Goal: Obtain resource: Download file/media

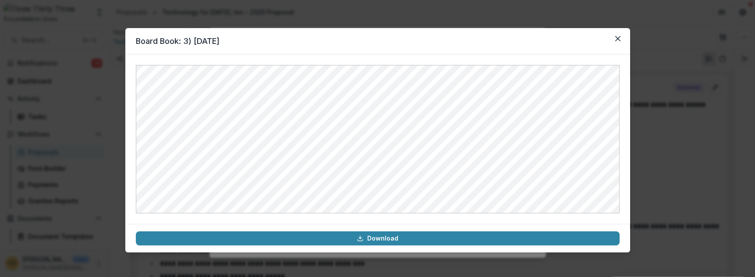
scroll to position [492, 0]
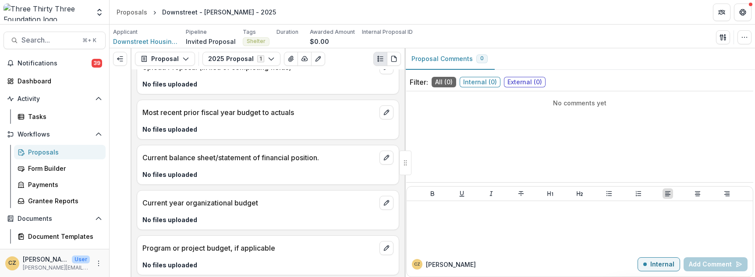
scroll to position [1535, 0]
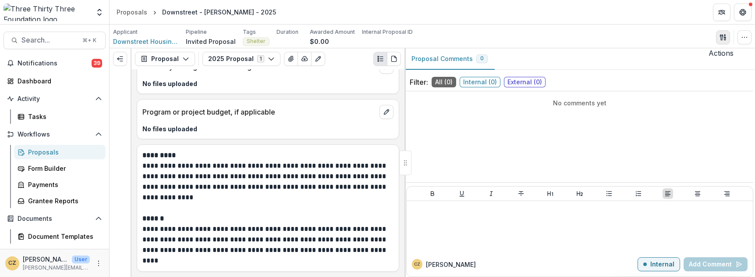
click at [724, 36] on icon "button" at bounding box center [723, 37] width 7 height 7
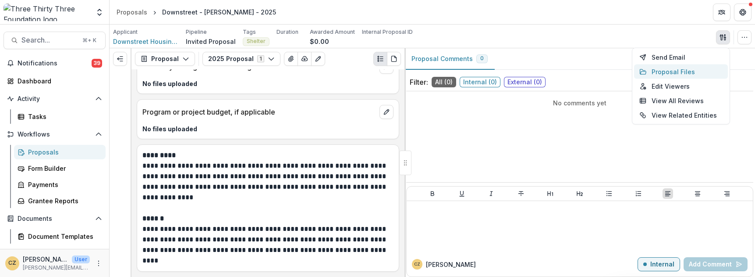
click at [685, 71] on button "Proposal Files" at bounding box center [681, 71] width 94 height 14
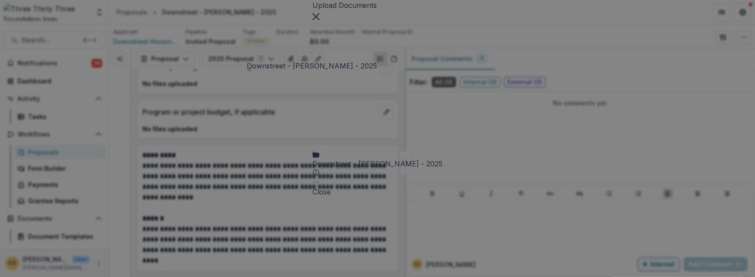
click at [320, 158] on div "Downstreet - [PERSON_NAME] - 2025" at bounding box center [377, 163] width 130 height 11
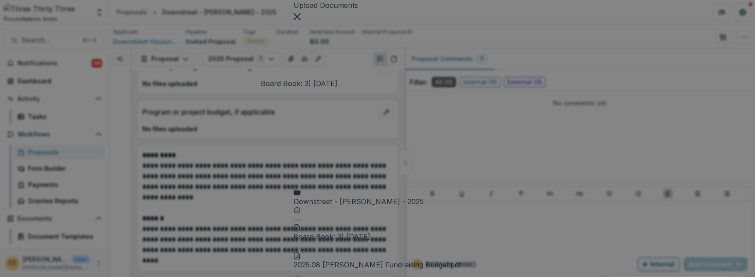
click at [316, 231] on div "Board Book: 3) [DATE]" at bounding box center [332, 236] width 77 height 11
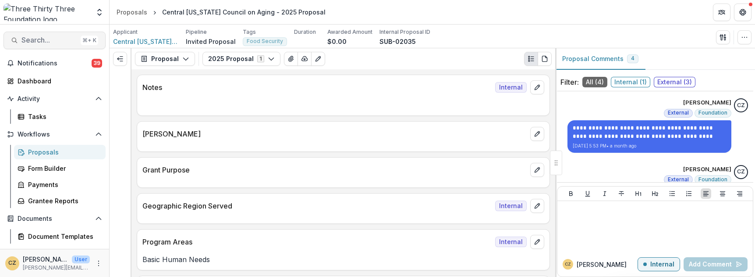
scroll to position [246, 0]
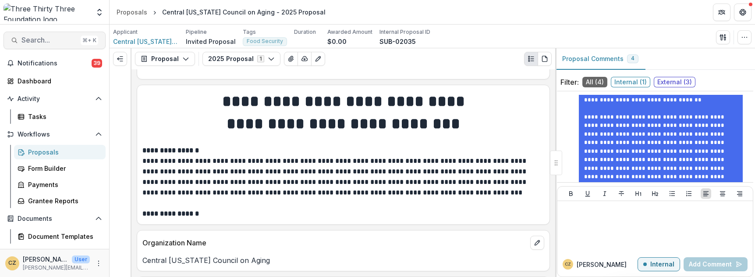
click at [48, 39] on span "Search..." at bounding box center [49, 40] width 56 height 8
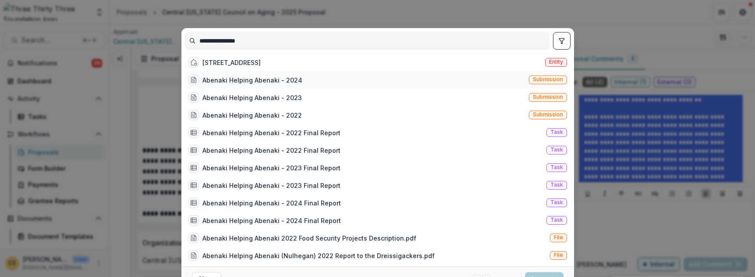
type input "**********"
click at [256, 84] on div "Abenaki Helping Abenaki - 2024" at bounding box center [252, 79] width 100 height 9
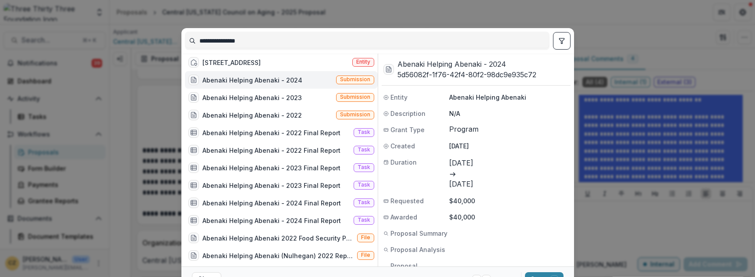
click at [270, 82] on div "Abenaki Helping Abenaki - 2024" at bounding box center [252, 79] width 100 height 9
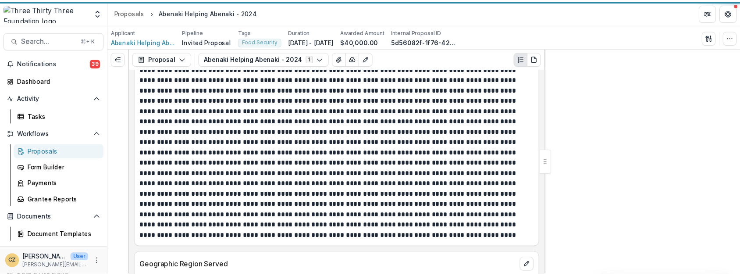
scroll to position [2527, 0]
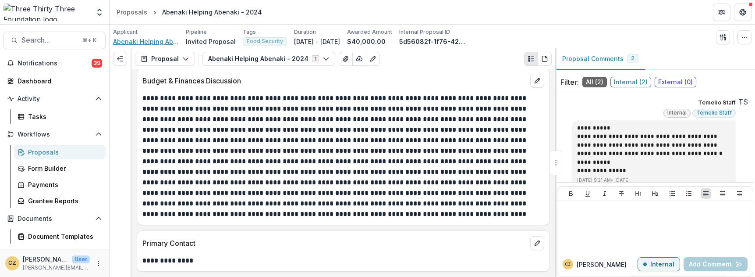
click at [146, 40] on span "Abenaki Helping Abenaki" at bounding box center [146, 41] width 66 height 9
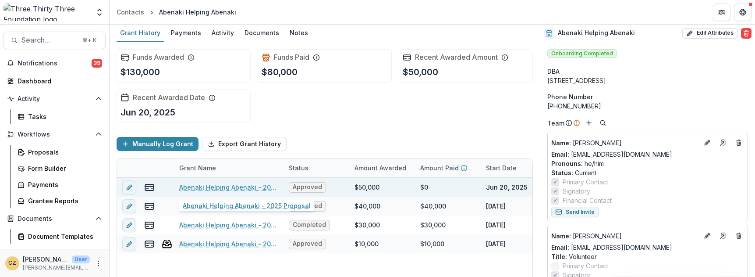
click at [233, 186] on link "Abenaki Helping Abenaki - 2025 Proposal" at bounding box center [228, 186] width 99 height 9
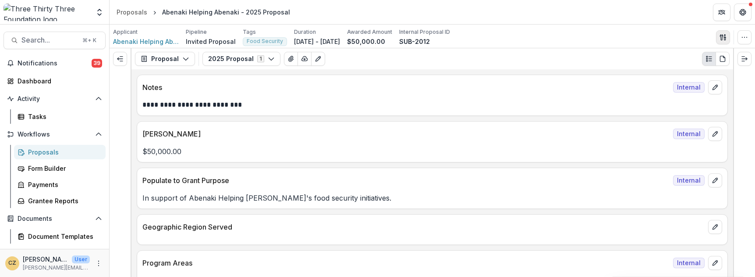
click at [723, 34] on icon "button" at bounding box center [723, 37] width 7 height 7
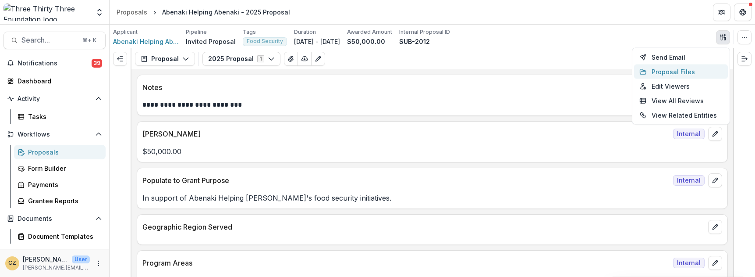
click at [689, 70] on button "Proposal Files" at bounding box center [681, 71] width 94 height 14
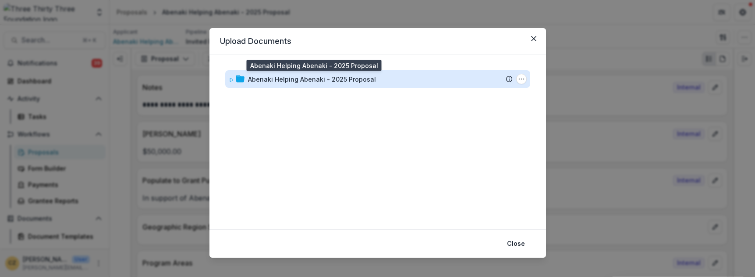
click at [366, 79] on div "Abenaki Helping Abenaki - 2025 Proposal" at bounding box center [312, 79] width 128 height 9
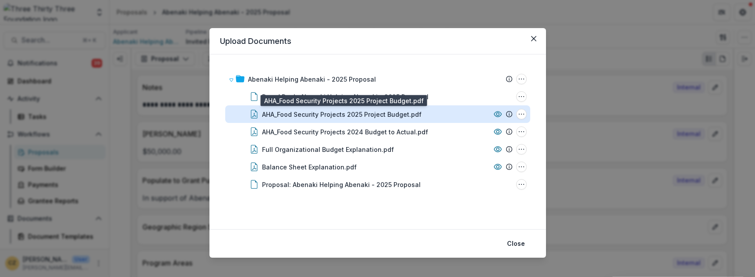
click at [359, 114] on div "AHA_Food Security Projects 2025 Project Budget.pdf" at bounding box center [342, 114] width 160 height 9
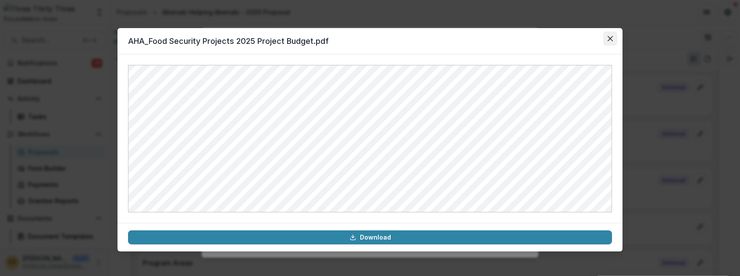
click at [610, 36] on icon "Close" at bounding box center [609, 38] width 5 height 5
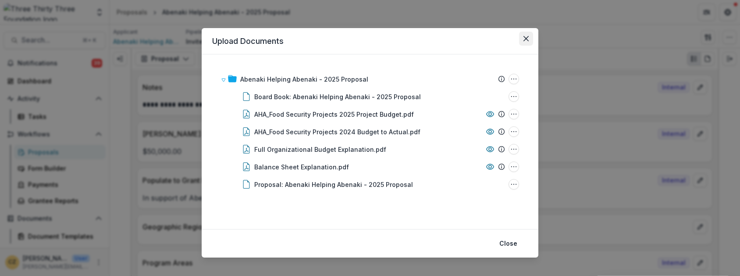
click at [526, 39] on icon "Close" at bounding box center [525, 38] width 5 height 5
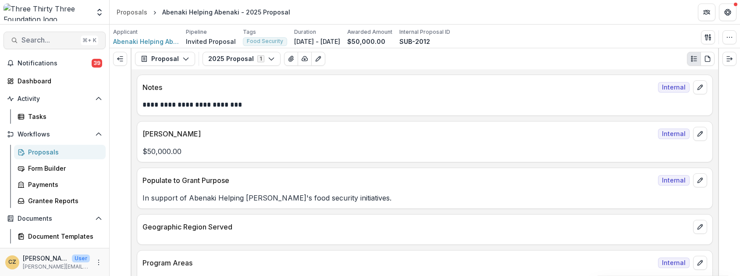
click at [27, 38] on span "Search..." at bounding box center [49, 40] width 56 height 8
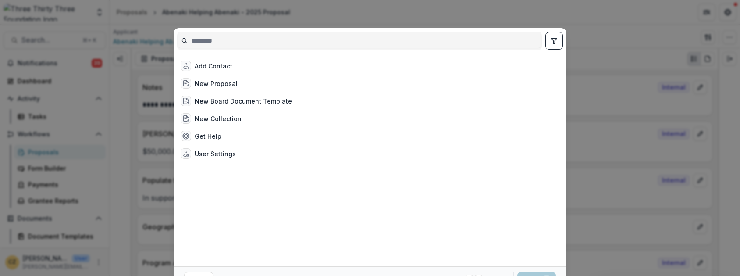
scroll to position [43, 0]
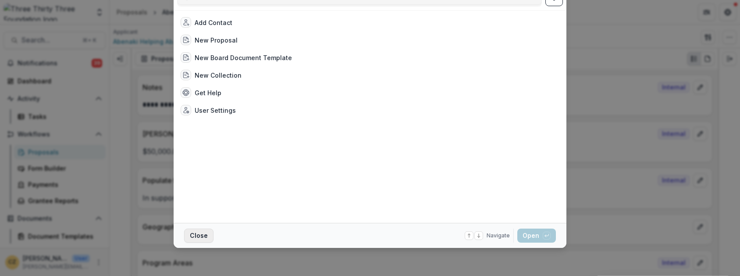
click at [200, 237] on button "Close" at bounding box center [198, 235] width 29 height 14
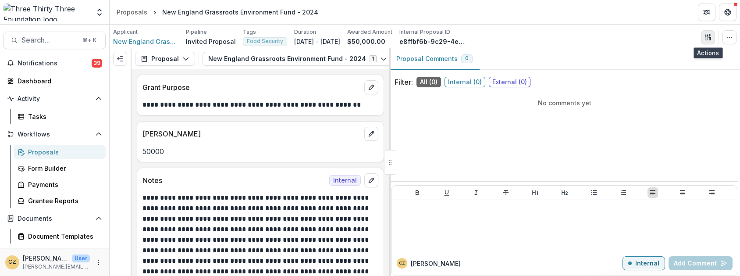
click at [705, 32] on button "button" at bounding box center [708, 37] width 14 height 14
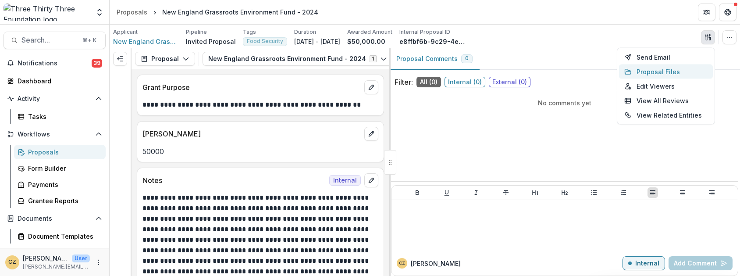
click at [659, 73] on button "Proposal Files" at bounding box center [666, 71] width 94 height 14
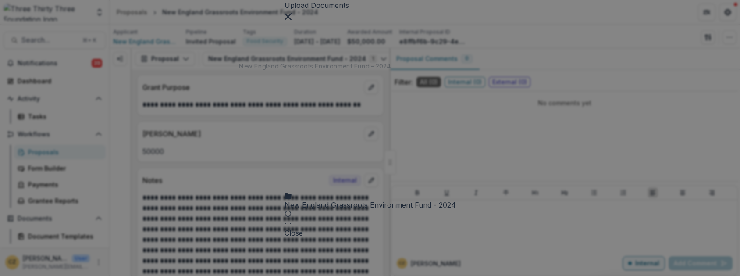
click at [353, 71] on div "New England Grassroots Environment Fund - 2024 Submission Temelio Proposal Atta…" at bounding box center [369, 124] width 171 height 206
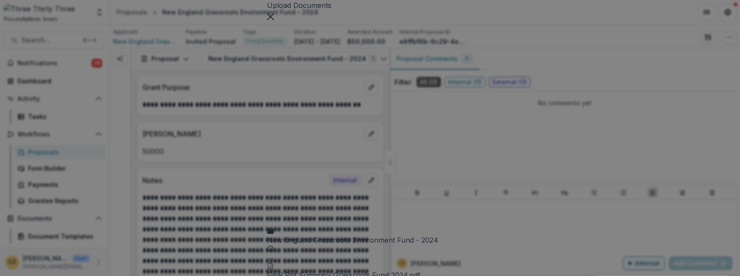
click at [330, 270] on div "Final Rpt Summary_Grassroots Fund 2024.pdf" at bounding box center [343, 275] width 153 height 11
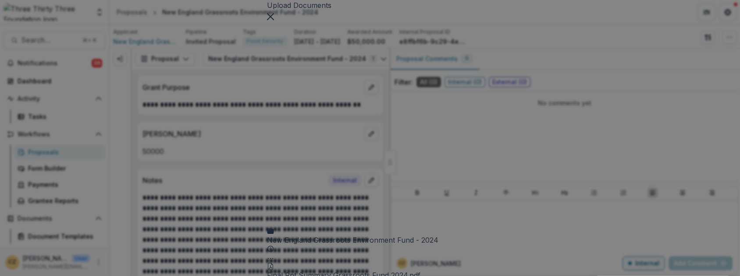
click at [274, 20] on icon "Close" at bounding box center [270, 16] width 7 height 7
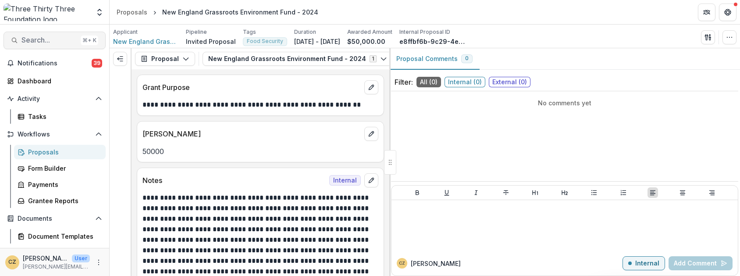
click at [31, 46] on button "Search... ⌘ + K" at bounding box center [55, 41] width 102 height 18
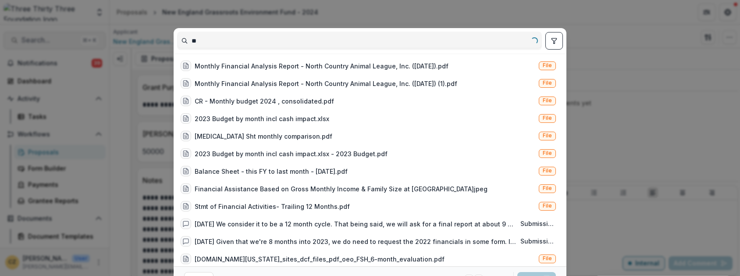
type input "*"
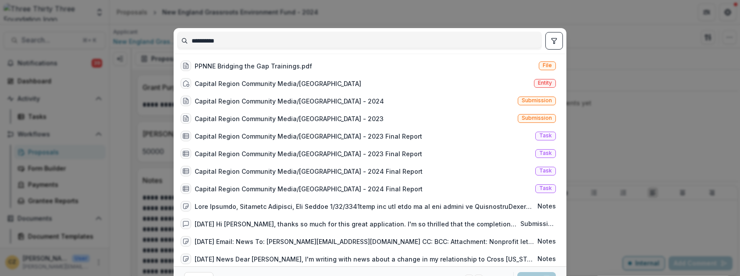
click at [250, 38] on input "**********" at bounding box center [360, 41] width 364 height 14
type input "**********"
click at [285, 86] on div "Capital Region Community Media/The Bridge" at bounding box center [278, 83] width 167 height 9
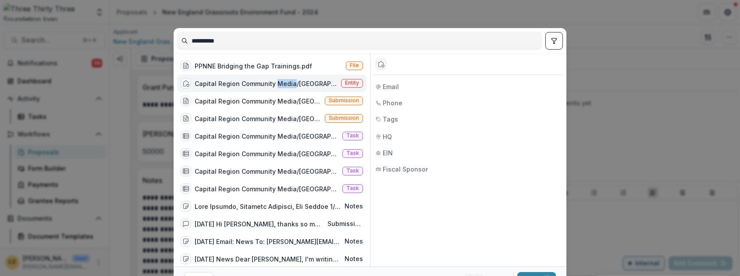
click at [285, 86] on div "Capital Region Community Media/The Bridge" at bounding box center [266, 83] width 143 height 9
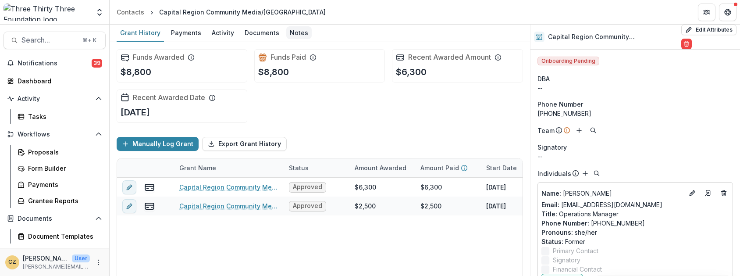
click at [295, 33] on div "Notes" at bounding box center [298, 32] width 25 height 13
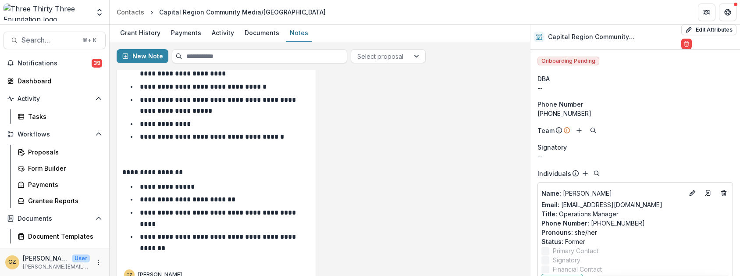
scroll to position [615, 0]
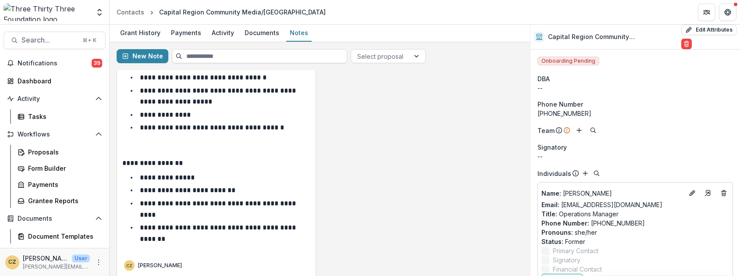
click at [181, 200] on p "**********" at bounding box center [219, 209] width 158 height 18
click at [195, 230] on li "**********" at bounding box center [222, 233] width 178 height 22
click at [178, 224] on li "**********" at bounding box center [222, 233] width 178 height 22
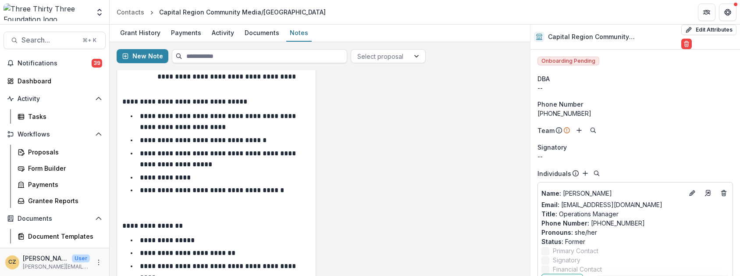
scroll to position [553, 0]
